Goal: Task Accomplishment & Management: Manage account settings

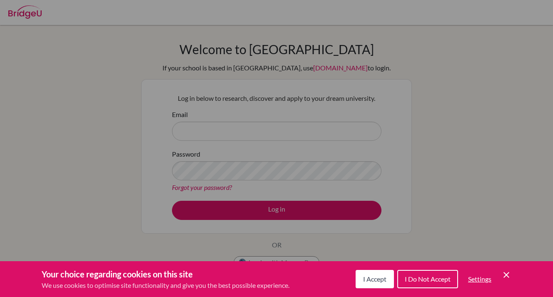
click at [505, 271] on icon "Cookie Control Close Icon" at bounding box center [506, 275] width 10 height 10
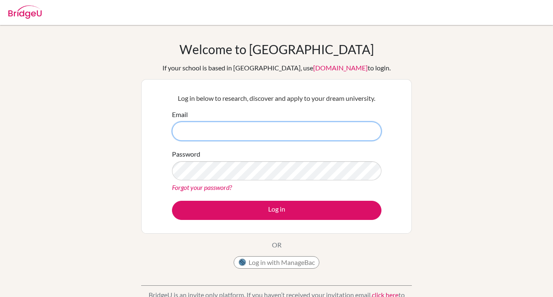
click at [244, 122] on input "Email" at bounding box center [276, 131] width 209 height 19
type input "[EMAIL_ADDRESS][DOMAIN_NAME]"
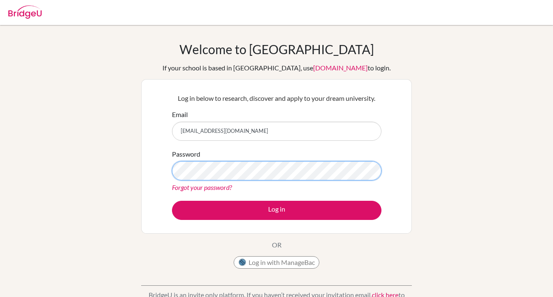
click at [172, 201] on button "Log in" at bounding box center [276, 210] width 209 height 19
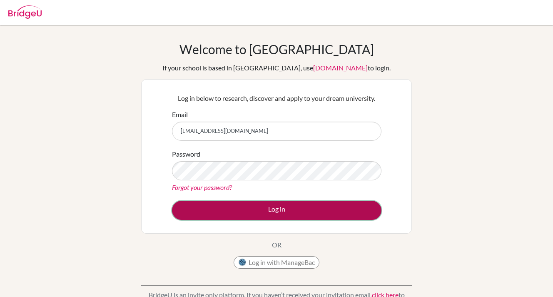
click at [217, 205] on button "Log in" at bounding box center [276, 210] width 209 height 19
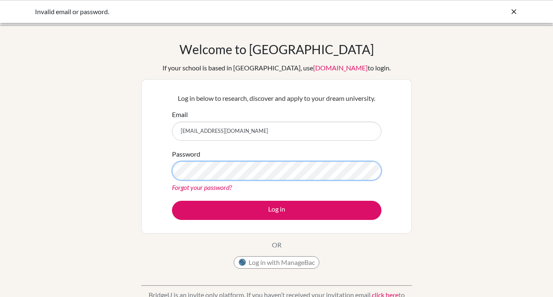
click at [172, 201] on button "Log in" at bounding box center [276, 210] width 209 height 19
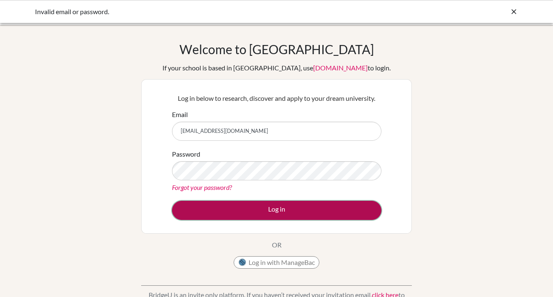
click at [277, 213] on button "Log in" at bounding box center [276, 210] width 209 height 19
